Goal: Transaction & Acquisition: Purchase product/service

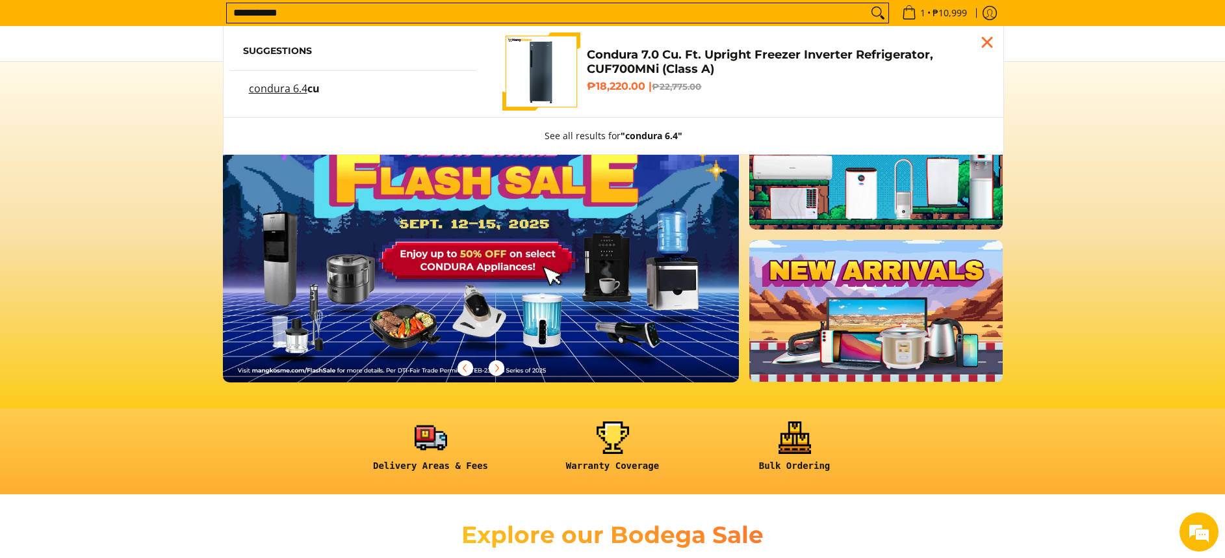
drag, startPoint x: 568, startPoint y: 224, endPoint x: 562, endPoint y: 226, distance: 6.6
click at [568, 225] on img at bounding box center [481, 234] width 527 height 300
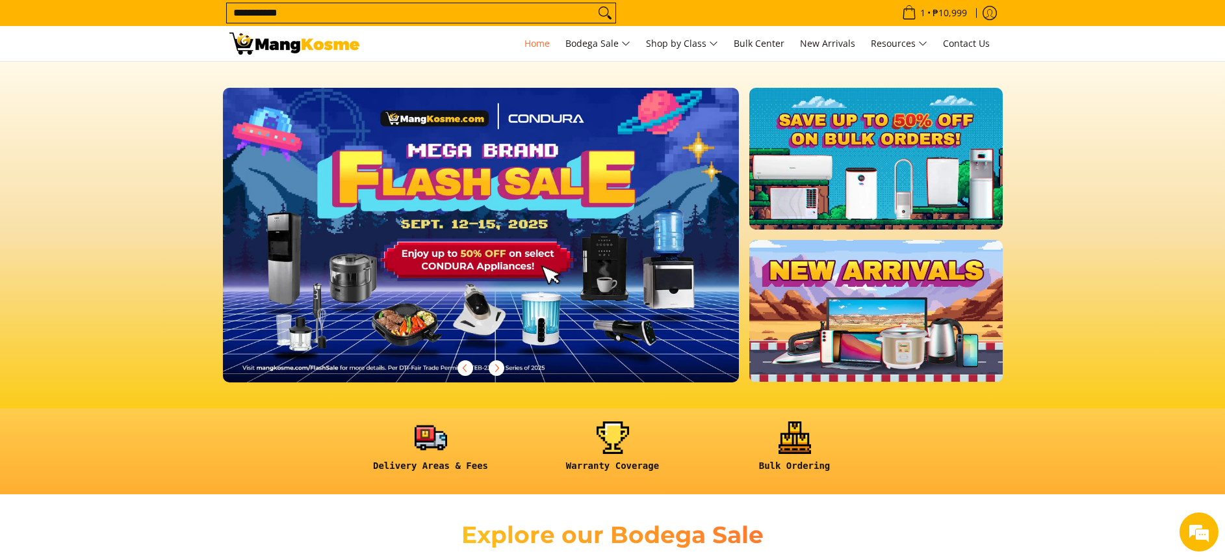
click at [172, 175] on section at bounding box center [612, 235] width 1225 height 346
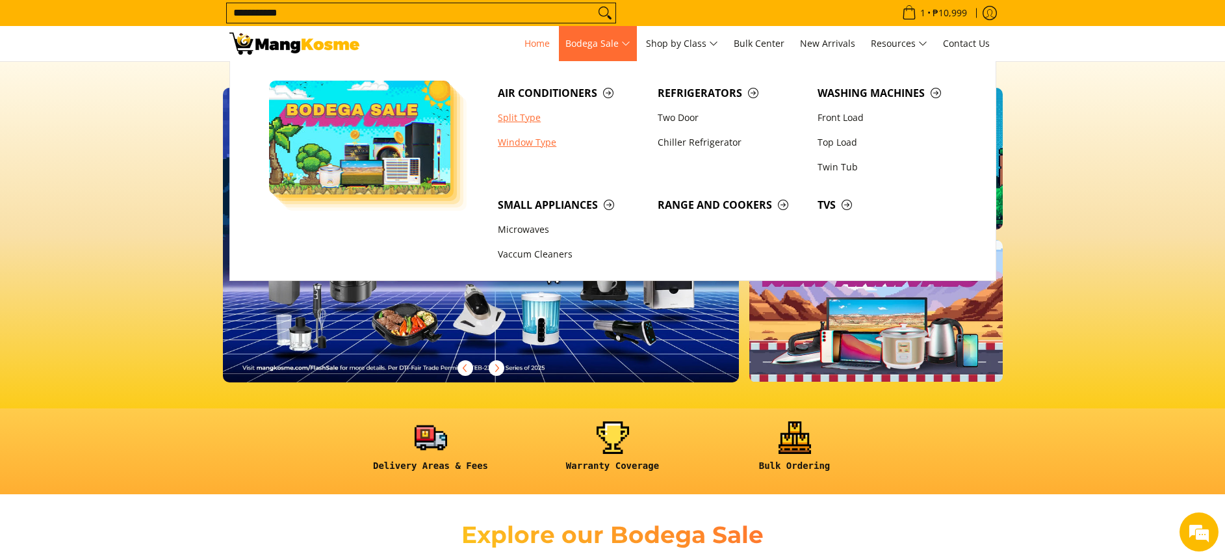
click at [537, 137] on link "Window Type" at bounding box center [571, 142] width 160 height 25
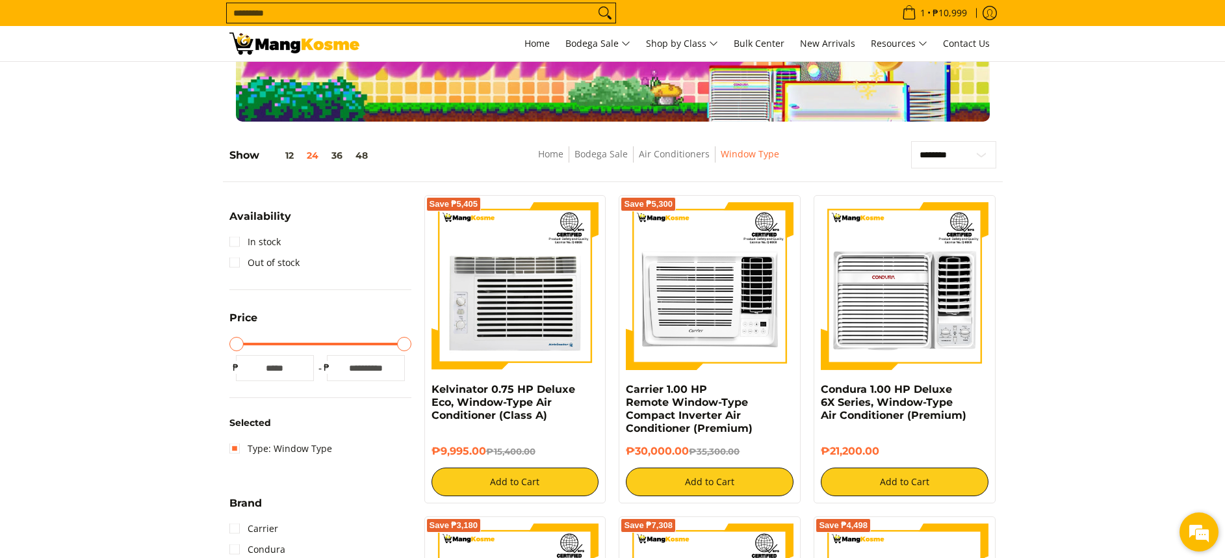
scroll to position [195, 0]
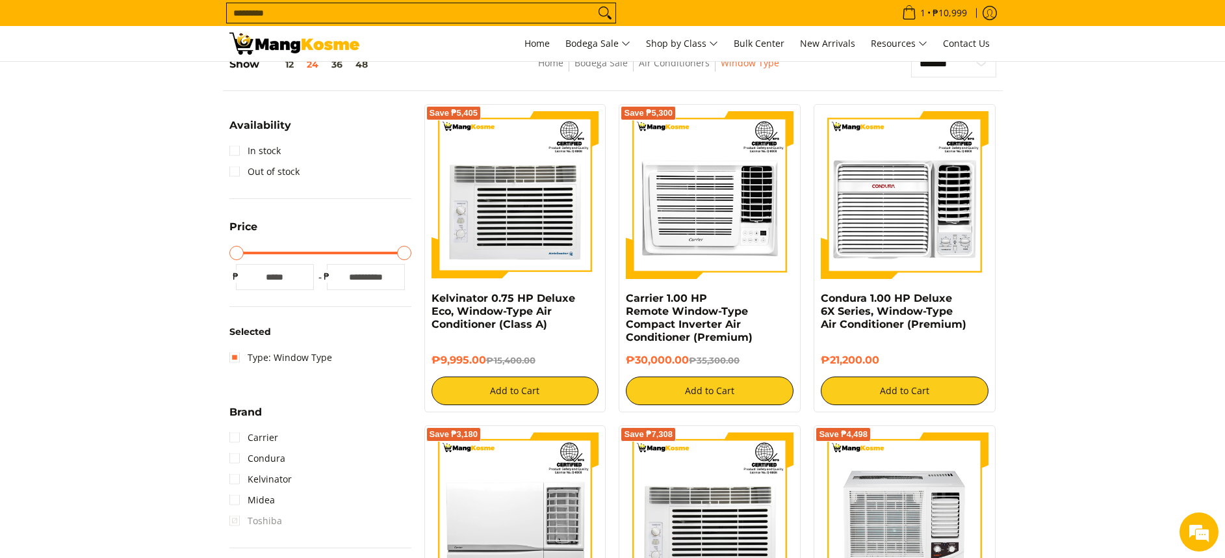
drag, startPoint x: 937, startPoint y: 63, endPoint x: 942, endPoint y: 89, distance: 26.5
click at [937, 63] on select "**********" at bounding box center [953, 63] width 85 height 27
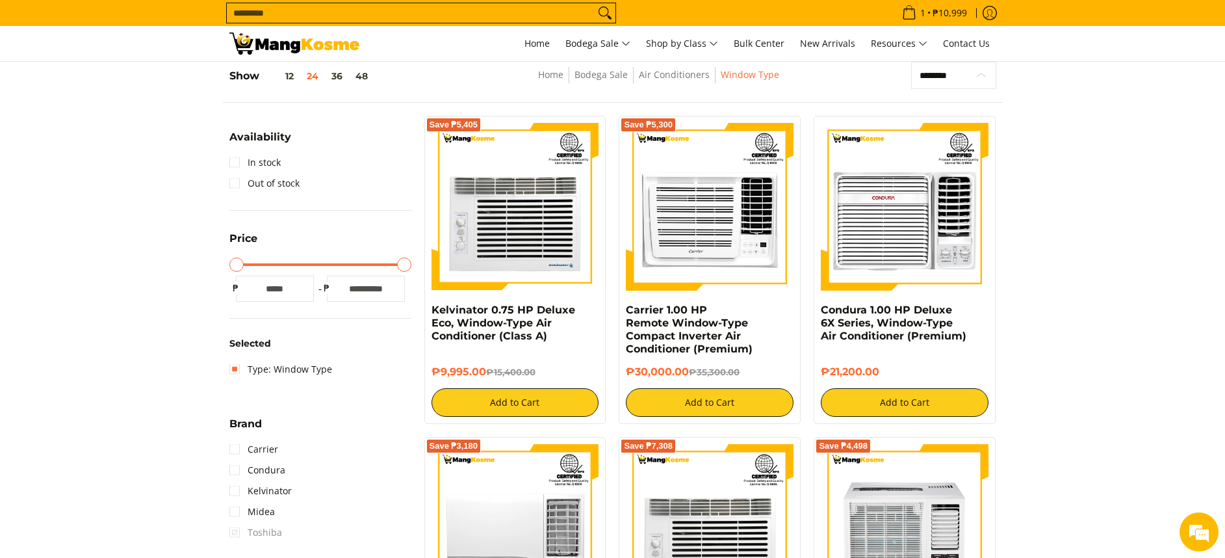
select select "**********"
click at [911, 62] on select "**********" at bounding box center [953, 75] width 85 height 27
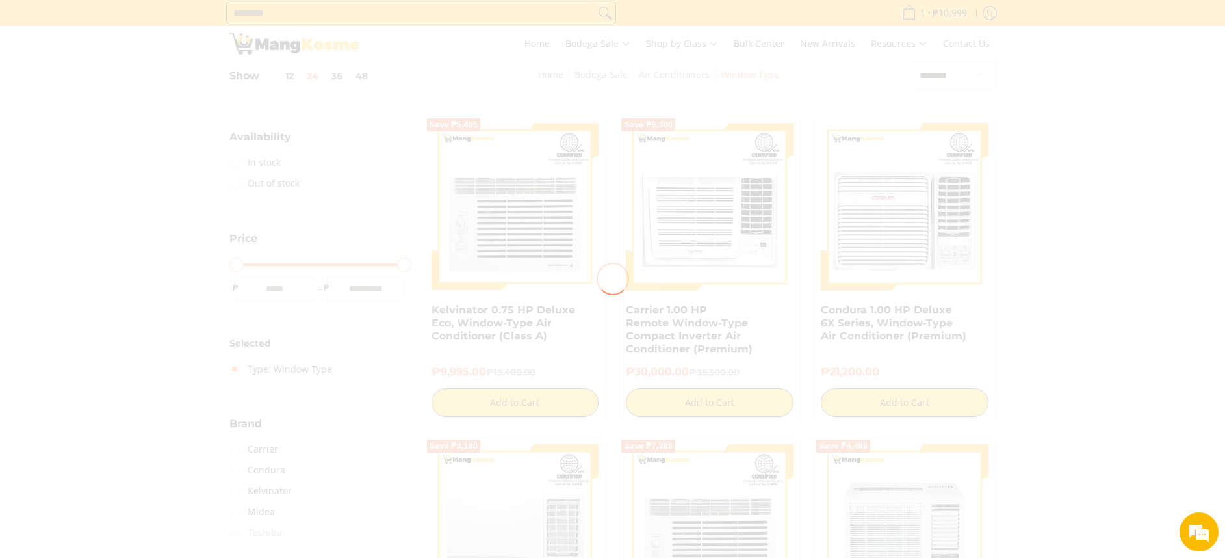
scroll to position [0, 0]
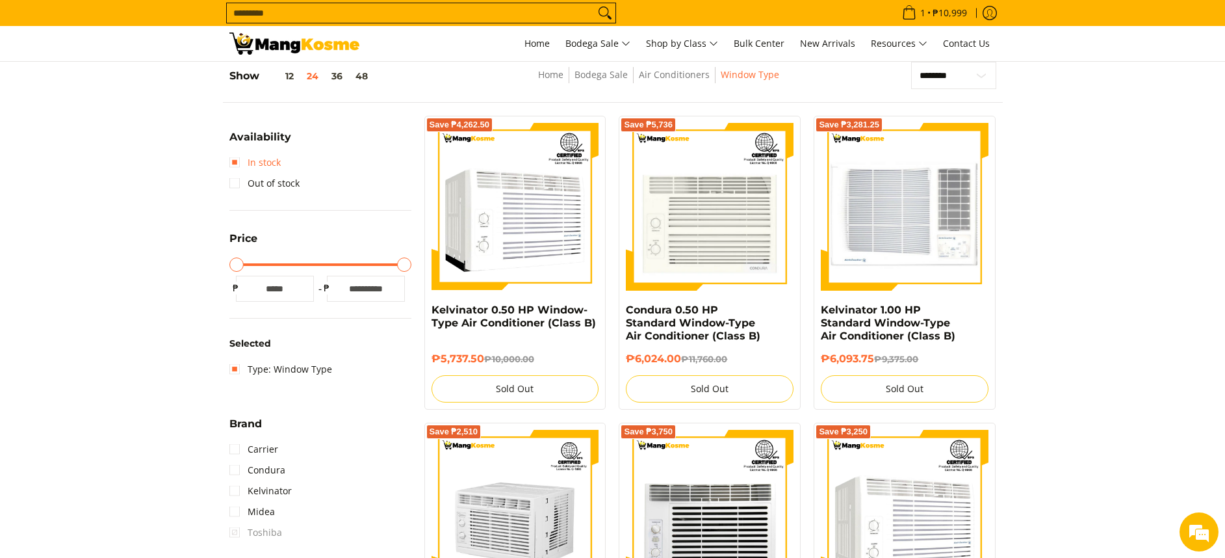
click at [261, 164] on link "In stock" at bounding box center [254, 162] width 51 height 21
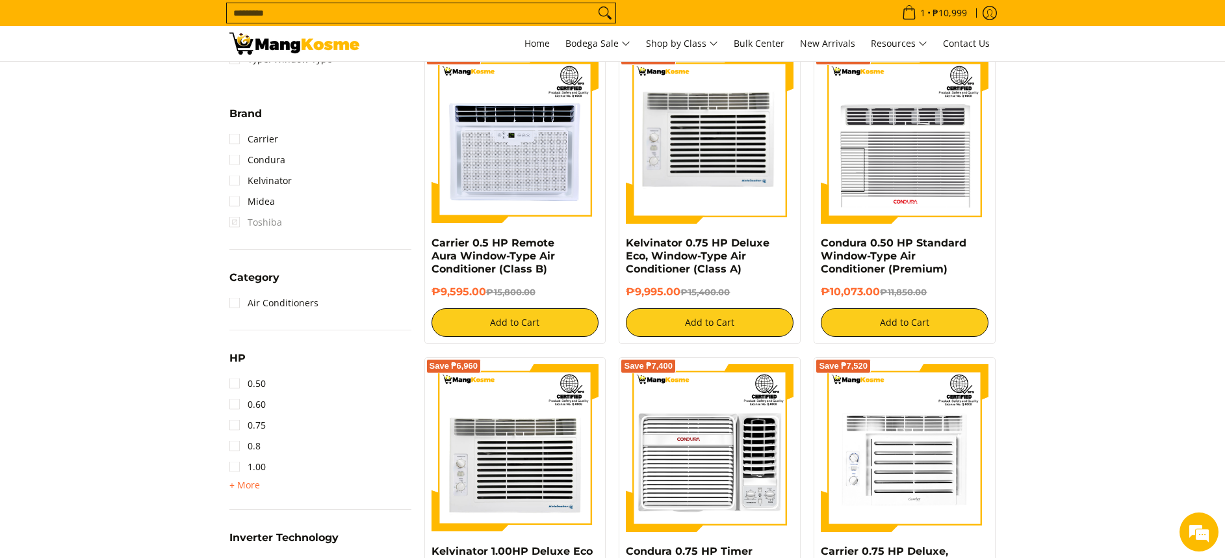
scroll to position [573, 0]
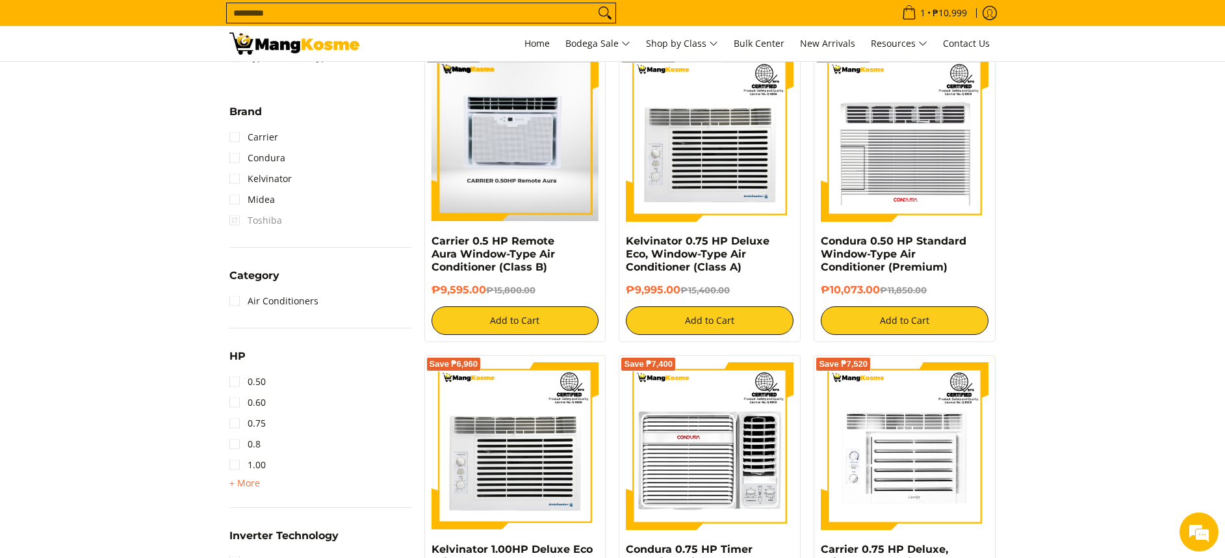
drag, startPoint x: 541, startPoint y: 164, endPoint x: 528, endPoint y: 157, distance: 15.2
click at [541, 164] on img at bounding box center [515, 138] width 166 height 168
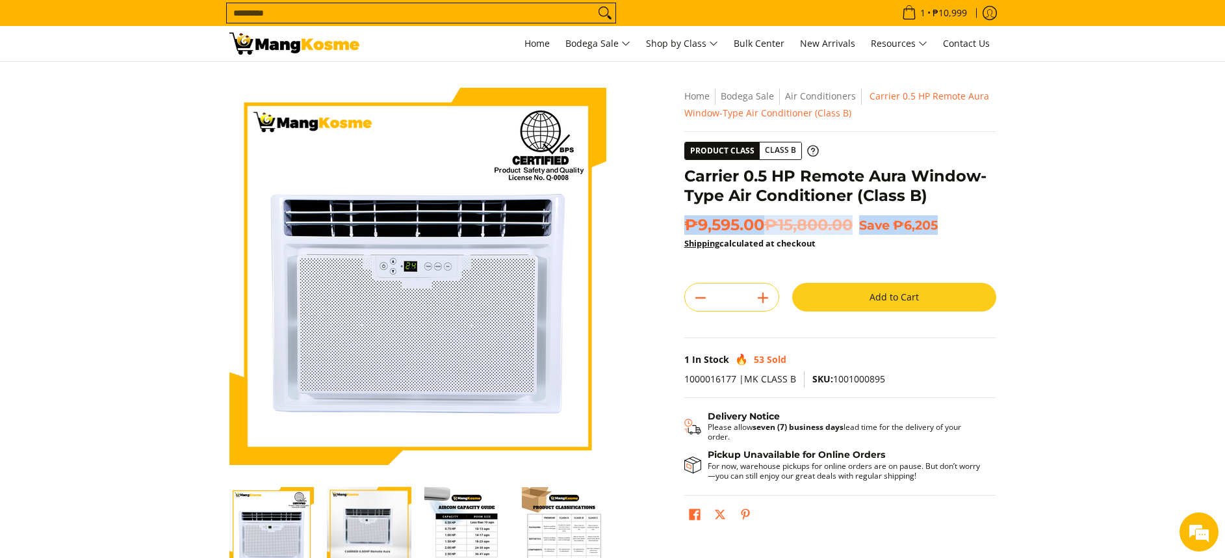
drag, startPoint x: 686, startPoint y: 221, endPoint x: 987, endPoint y: 229, distance: 301.7
click at [987, 229] on h2 "₱9,595.00 ₱15,800.00 Save ₱6,205" at bounding box center [840, 224] width 312 height 19
click at [532, 42] on span "Home" at bounding box center [536, 43] width 25 height 12
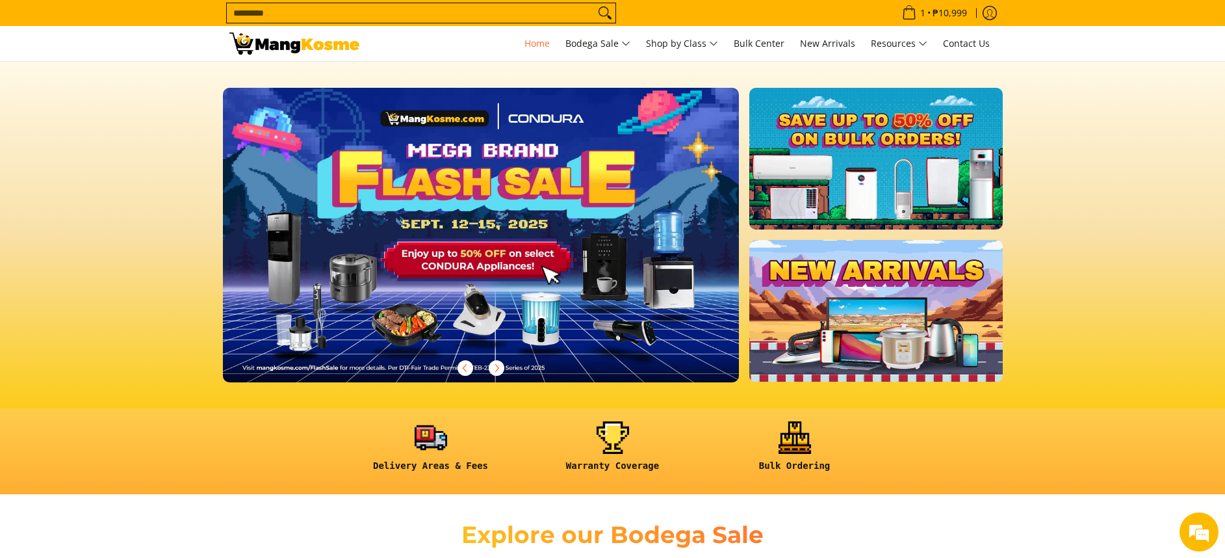
scroll to position [0, 1569]
